Goal: Task Accomplishment & Management: Manage account settings

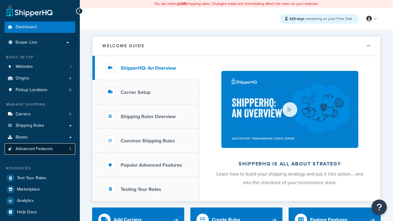
click at [40, 149] on span "Advanced Features" at bounding box center [34, 148] width 37 height 5
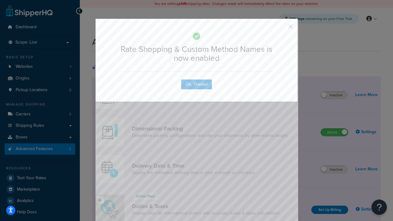
scroll to position [273, 0]
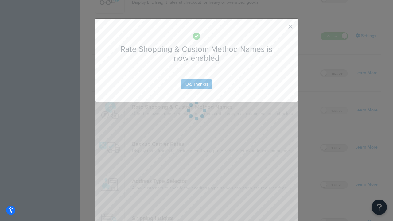
click at [281, 28] on button "button" at bounding box center [282, 29] width 2 height 2
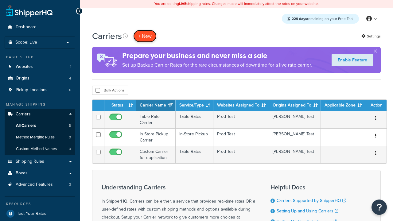
click at [145, 36] on button "+ New" at bounding box center [144, 36] width 23 height 13
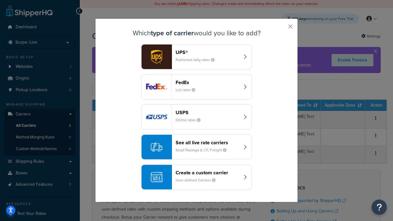
click at [197, 147] on div "See all live rate carriers Small Package & LTL Freight" at bounding box center [208, 147] width 64 height 15
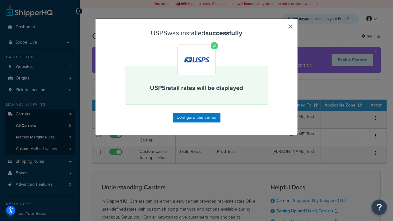
click at [281, 29] on button "button" at bounding box center [282, 29] width 2 height 2
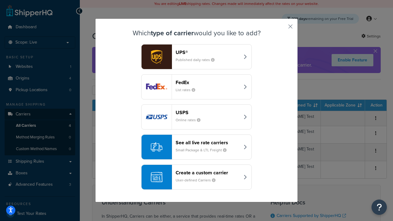
click at [197, 147] on div "See all live rate carriers Small Package & LTL Freight" at bounding box center [208, 147] width 64 height 15
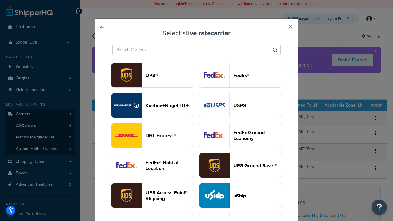
click at [240, 75] on header "FedEx®" at bounding box center [257, 75] width 48 height 6
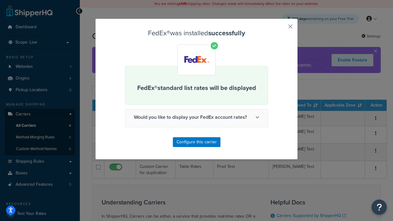
click at [281, 29] on button "button" at bounding box center [282, 29] width 2 height 2
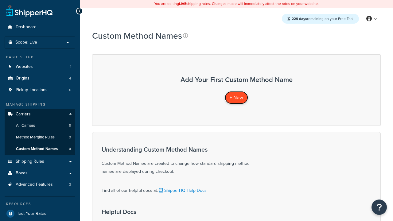
click at [236, 97] on span "+ New" at bounding box center [237, 97] width 14 height 7
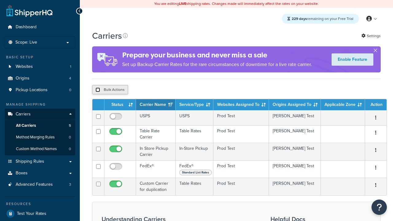
click at [98, 90] on input "checkbox" at bounding box center [97, 90] width 5 height 5
checkbox input "true"
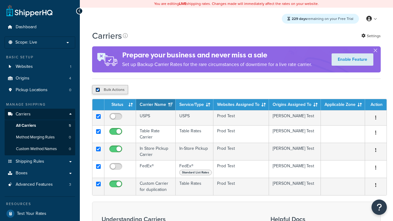
checkbox input "true"
click at [0, 0] on button "Delete" at bounding box center [0, 0] width 0 height 0
